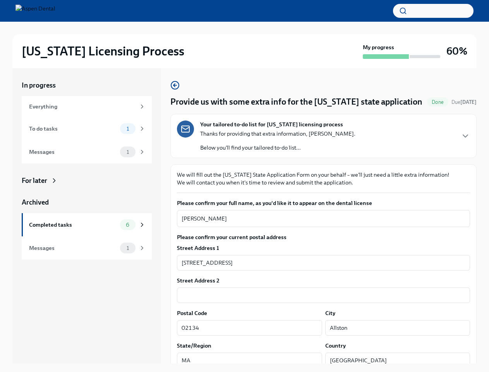
click at [244, 186] on p "We will fill out the [US_STATE] State Application Form on your behalf – we'll j…" at bounding box center [323, 178] width 293 height 15
click at [433, 11] on button "button" at bounding box center [433, 11] width 80 height 14
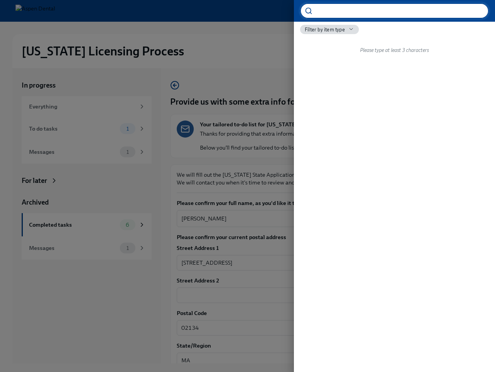
click at [320, 136] on div at bounding box center [247, 186] width 495 height 372
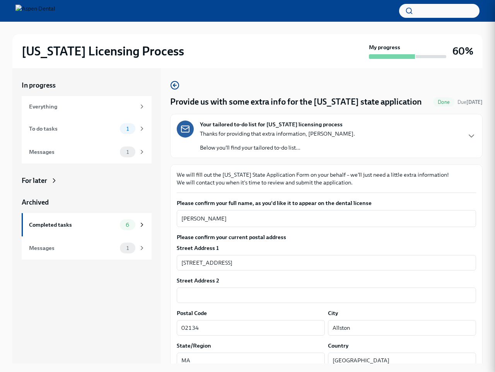
click at [467, 136] on icon "button" at bounding box center [471, 135] width 9 height 9
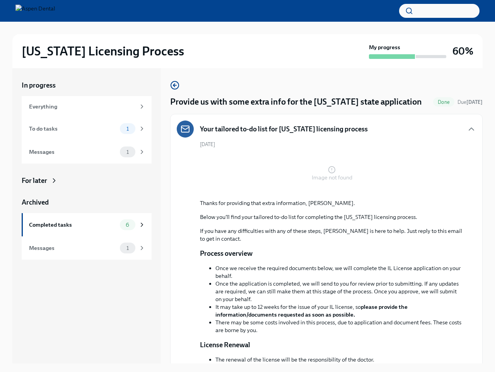
click at [320, 218] on p "Below you'll find your tailored to-do list for completing the [US_STATE] licens…" at bounding box center [332, 217] width 264 height 8
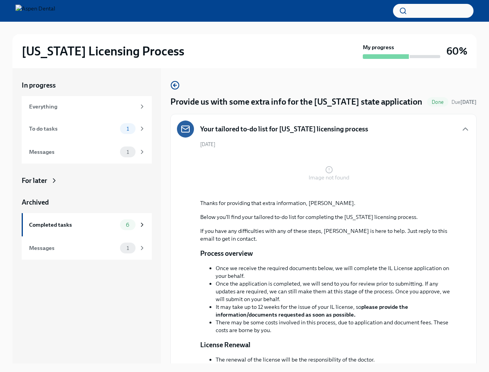
click at [320, 262] on div "Image not found Thanks for providing that extra information, [PERSON_NAME]. Bel…" at bounding box center [328, 270] width 257 height 232
click at [320, 295] on li "Once the application is completed, we will send to you for review prior to subm…" at bounding box center [337, 290] width 242 height 23
click at [248, 327] on li "There may be some costs involved in this process, due to application and docume…" at bounding box center [337, 325] width 242 height 15
click at [392, 327] on li "There may be some costs involved in this process, due to application and docume…" at bounding box center [337, 325] width 242 height 15
click at [248, 360] on li "The renewal of the license will be the responsibility of the doctor." at bounding box center [295, 359] width 159 height 8
